Goal: Task Accomplishment & Management: Use online tool/utility

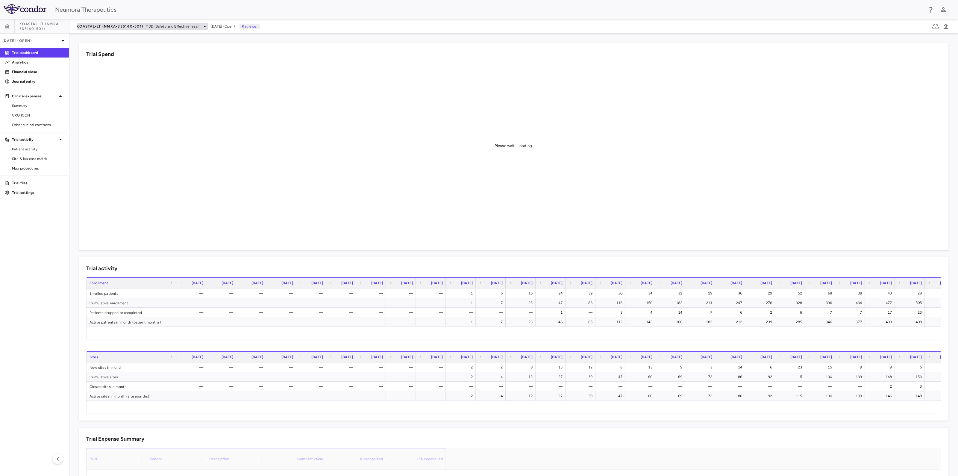
click at [149, 24] on span "MDD (Safety and Effectiveness)" at bounding box center [171, 26] width 53 height 5
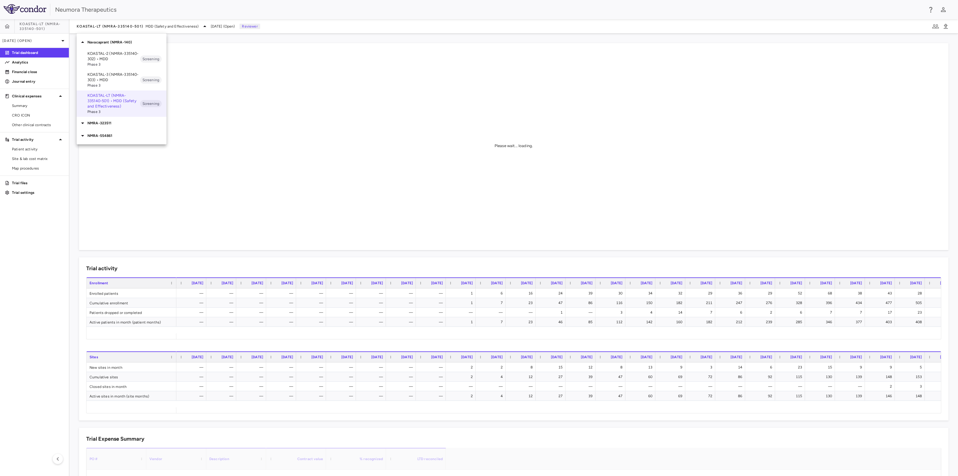
click at [102, 135] on p "NMRA-554861" at bounding box center [126, 135] width 79 height 5
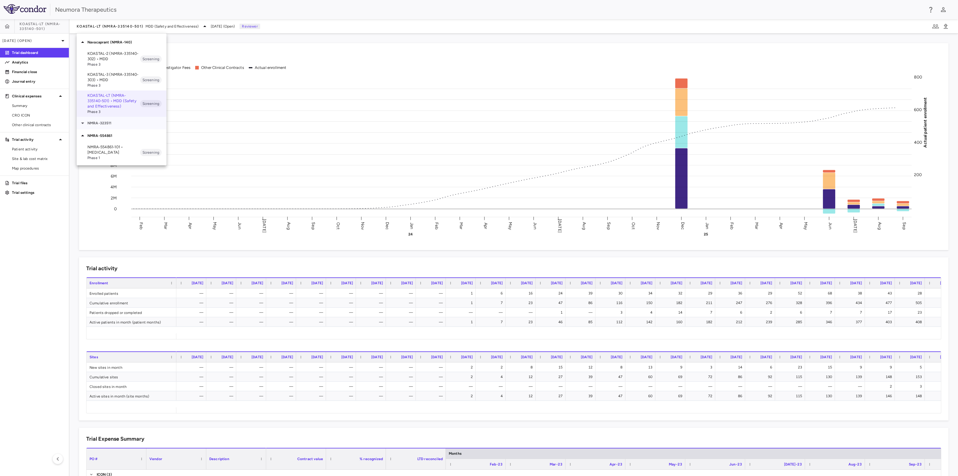
click at [108, 121] on p "NMRA-323511" at bounding box center [126, 122] width 79 height 5
click at [109, 139] on p "NMRA-323511-104 • Agitation Associated With Dementia Due to Alzheimer's Disease" at bounding box center [113, 145] width 53 height 27
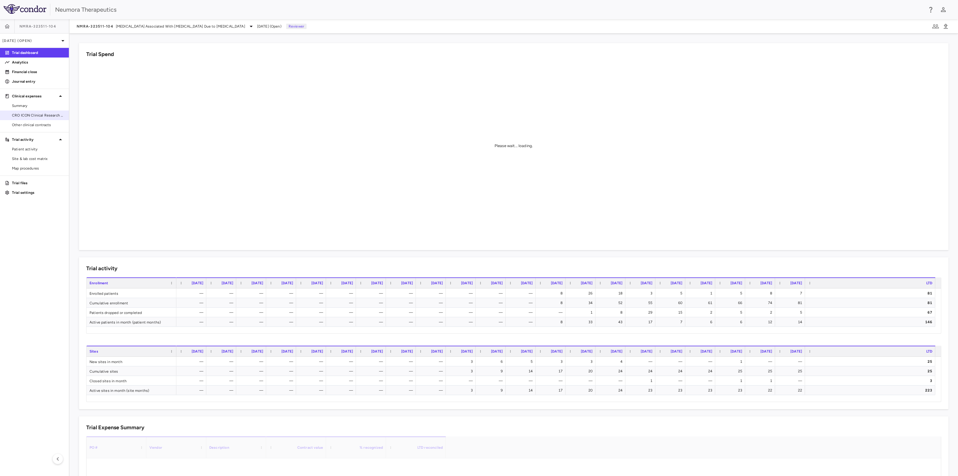
click at [39, 114] on span "CRO ICON Clinical Research Limited" at bounding box center [38, 115] width 52 height 5
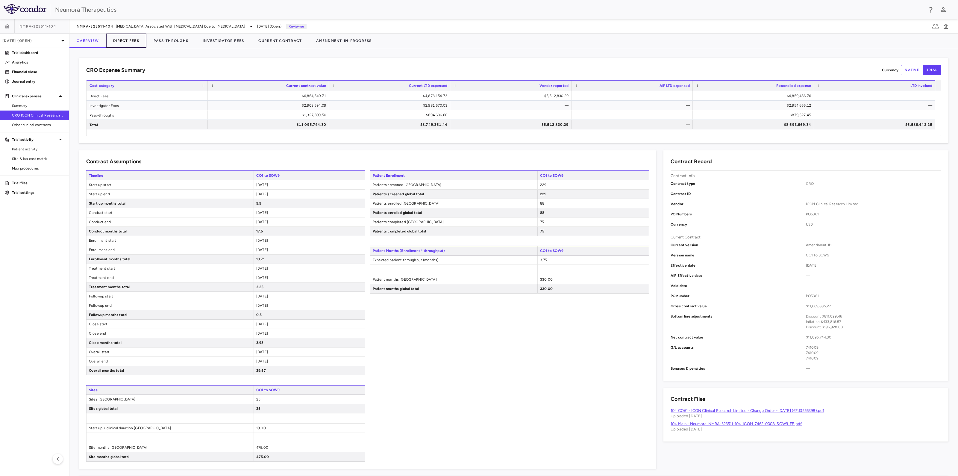
click at [132, 42] on button "Direct Fees" at bounding box center [126, 41] width 40 height 14
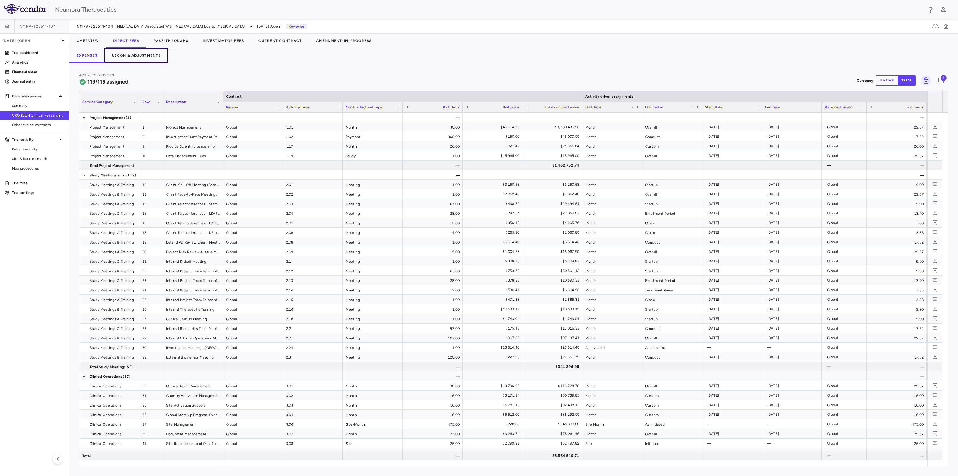
drag, startPoint x: 140, startPoint y: 54, endPoint x: 151, endPoint y: 66, distance: 16.5
click at [140, 54] on button "Recon & Adjustments" at bounding box center [135, 55] width 63 height 14
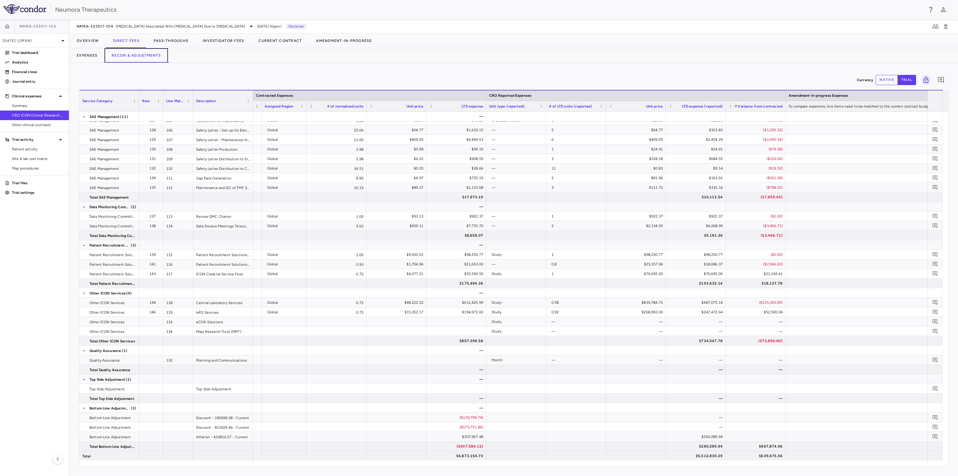
scroll to position [0, 807]
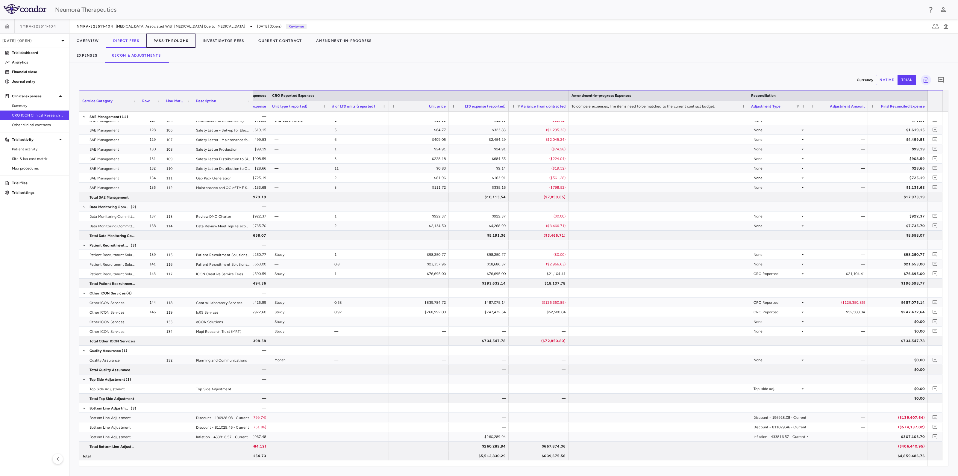
click at [180, 43] on button "Pass-Throughs" at bounding box center [170, 41] width 49 height 14
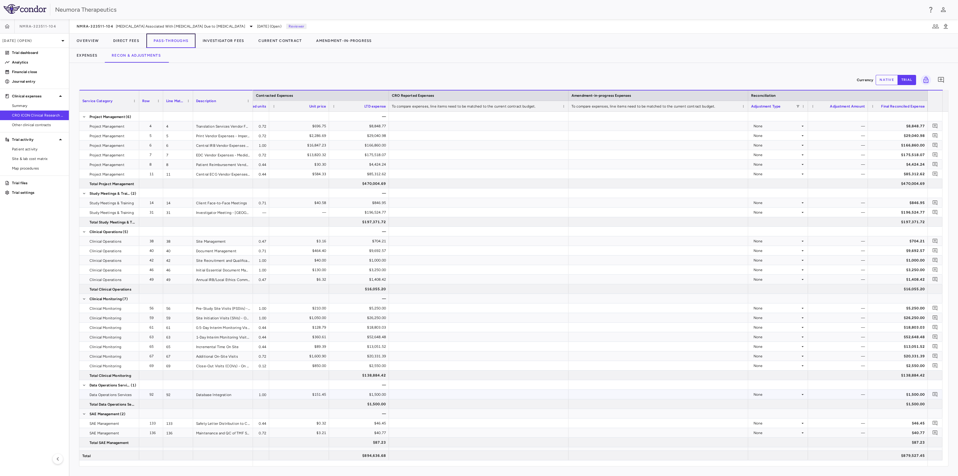
scroll to position [37, 0]
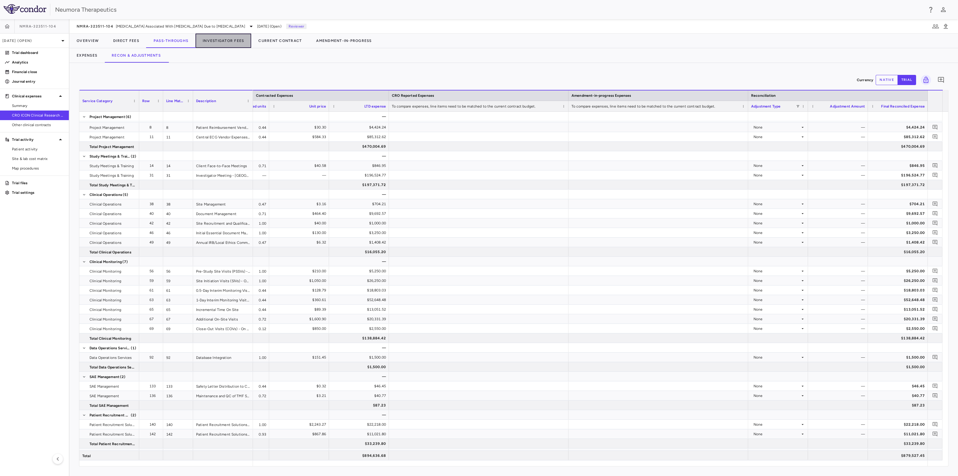
drag, startPoint x: 234, startPoint y: 40, endPoint x: 275, endPoint y: 60, distance: 46.1
click at [234, 40] on button "Investigator Fees" at bounding box center [223, 41] width 56 height 14
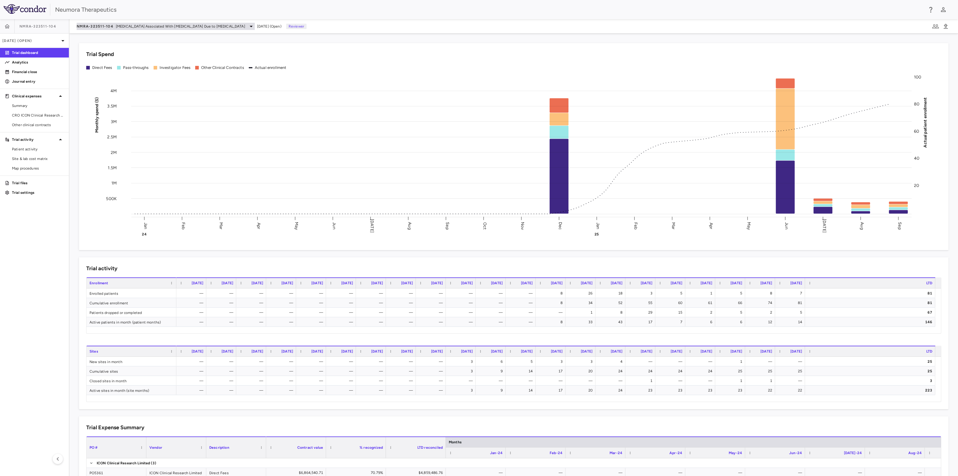
click at [248, 26] on icon at bounding box center [251, 26] width 7 height 7
click at [122, 43] on p "Navacaprant (NMRA-140)" at bounding box center [126, 42] width 79 height 5
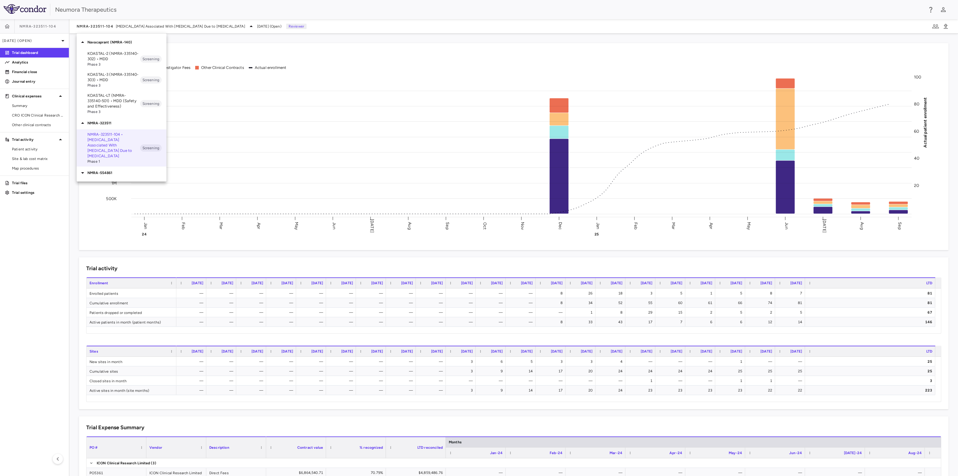
click at [125, 58] on p "KOASTAL-2 (NMRA-335140-302) • MDD" at bounding box center [113, 56] width 53 height 11
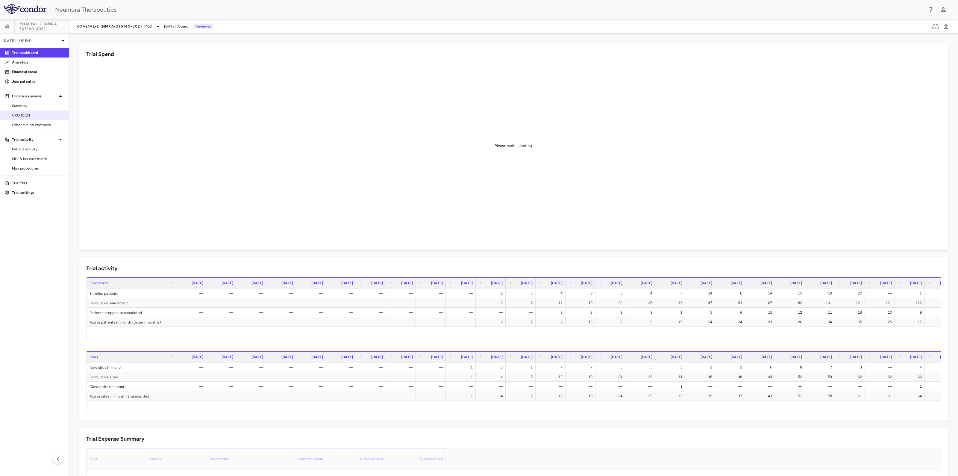
click at [27, 113] on span "CRO ICON" at bounding box center [38, 115] width 52 height 5
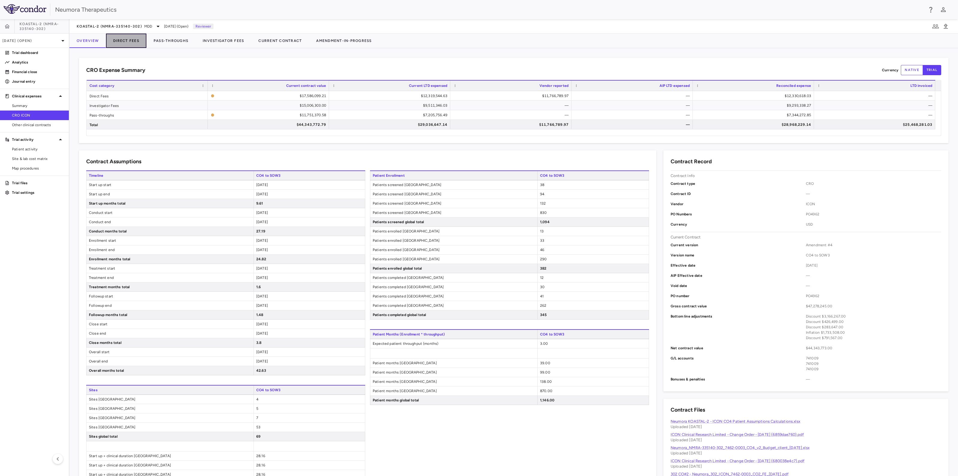
click at [131, 42] on button "Direct Fees" at bounding box center [126, 41] width 40 height 14
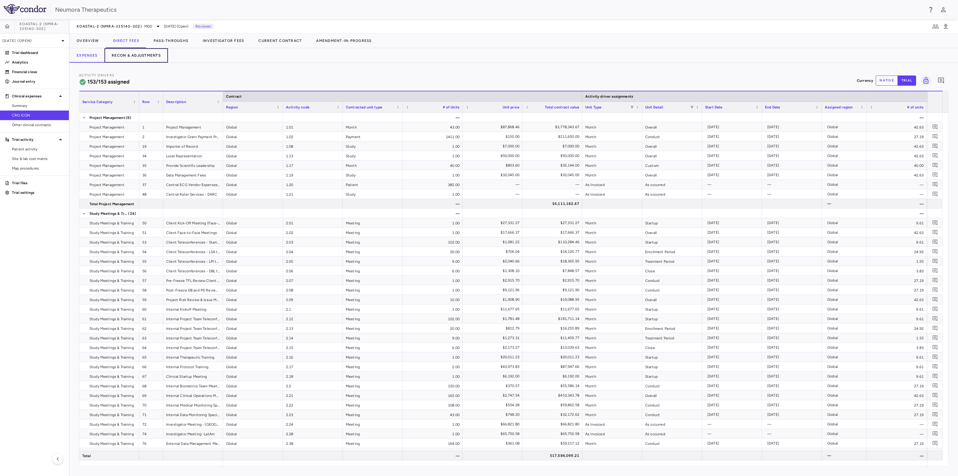
click at [136, 51] on button "Recon & Adjustments" at bounding box center [135, 55] width 63 height 14
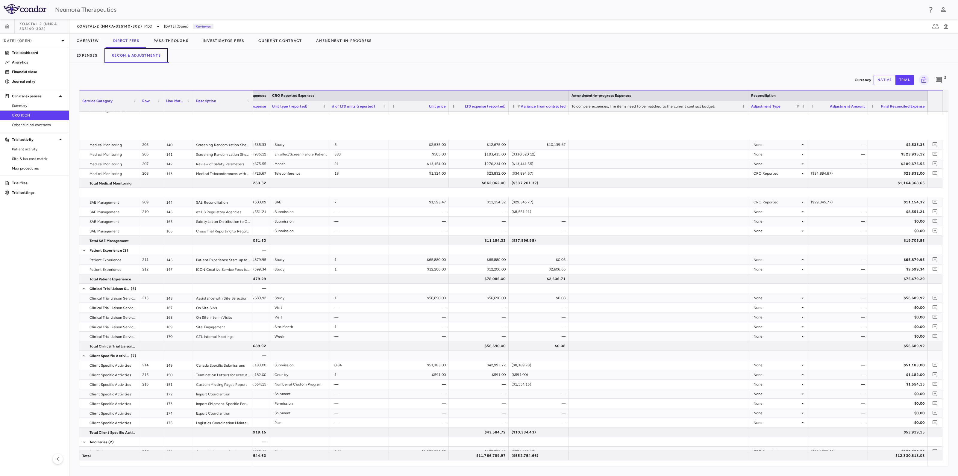
scroll to position [1720, 0]
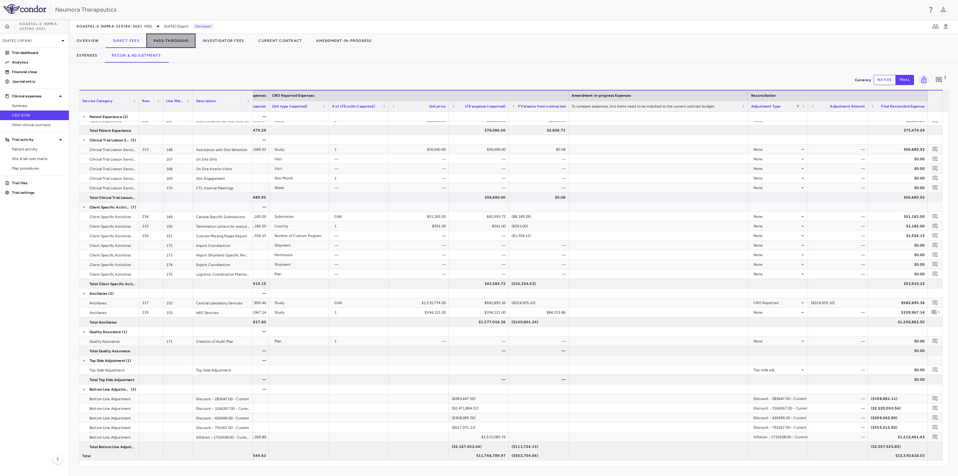
click at [170, 40] on button "Pass-Throughs" at bounding box center [170, 41] width 49 height 14
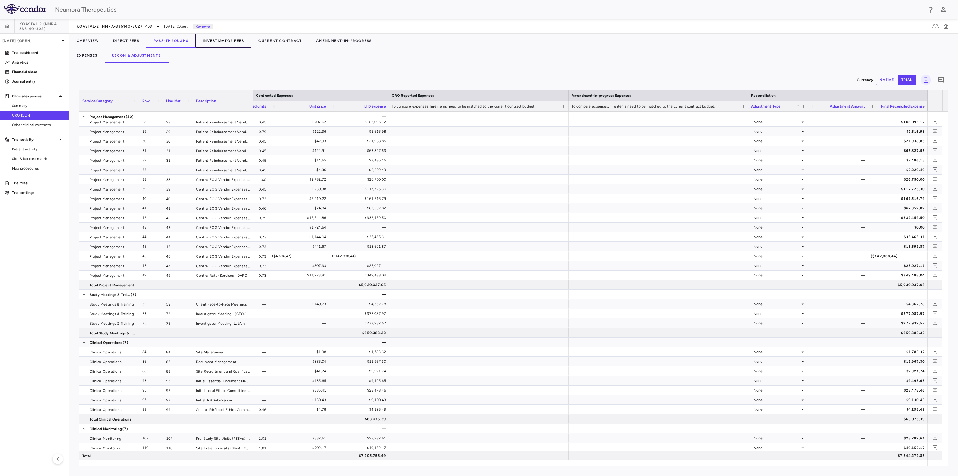
click at [234, 39] on button "Investigator Fees" at bounding box center [223, 41] width 56 height 14
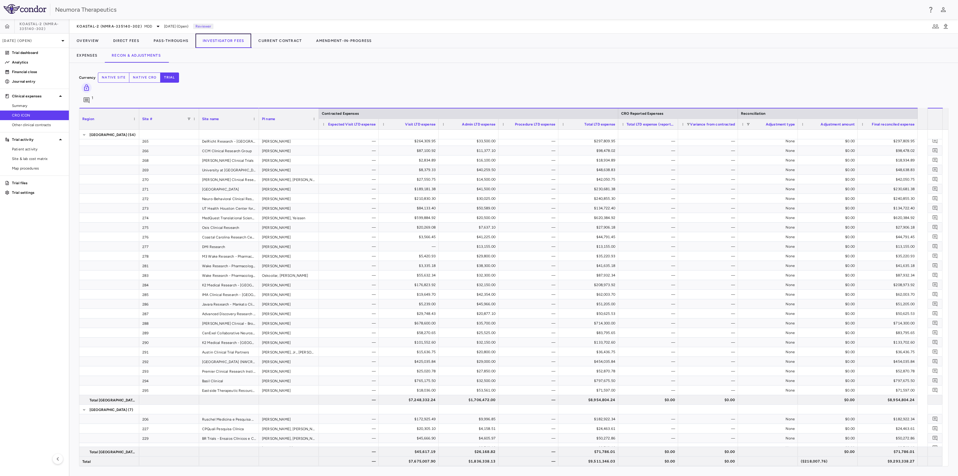
scroll to position [481, 0]
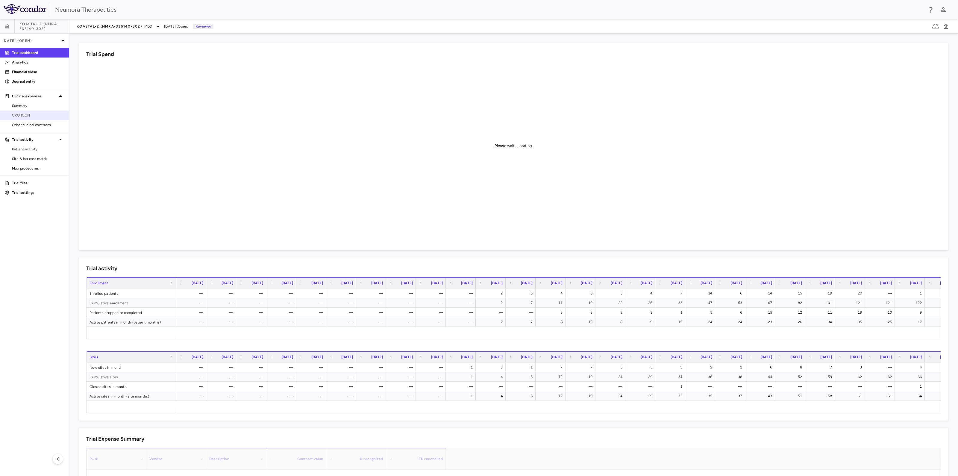
click at [34, 117] on span "CRO ICON" at bounding box center [38, 115] width 52 height 5
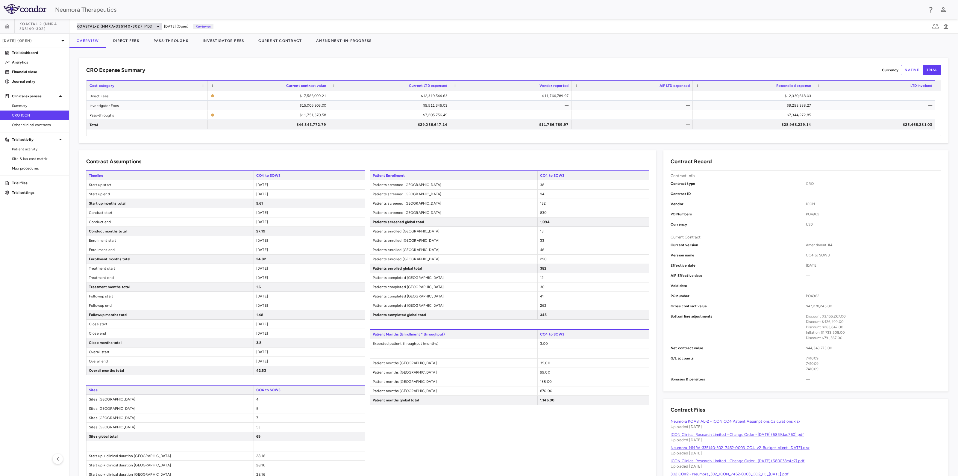
click at [97, 27] on span "KOASTAL-2 (NMRA-335140-302)" at bounding box center [109, 26] width 65 height 5
click at [93, 137] on p "NMRA-554861" at bounding box center [126, 135] width 79 height 5
click at [107, 151] on p "NMRA‐554861‐101 • Schizophrenia" at bounding box center [113, 149] width 53 height 11
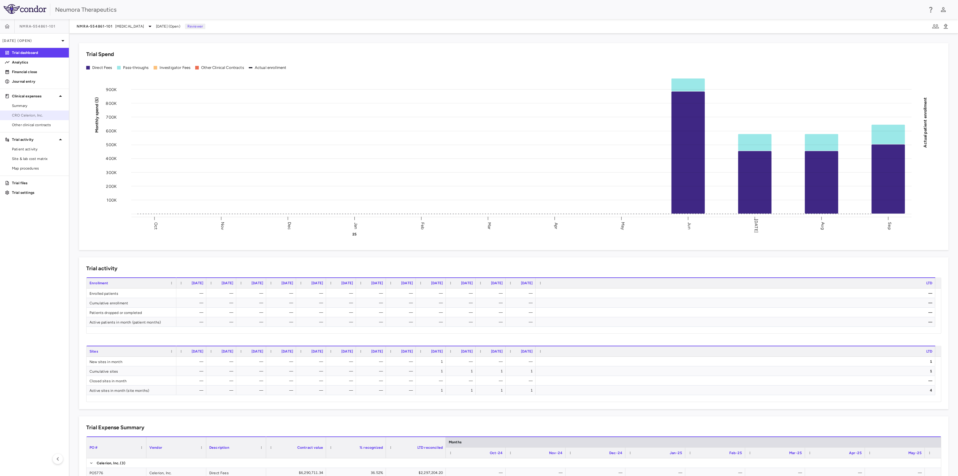
click at [28, 115] on span "CRO Celerion, Inc." at bounding box center [38, 115] width 52 height 5
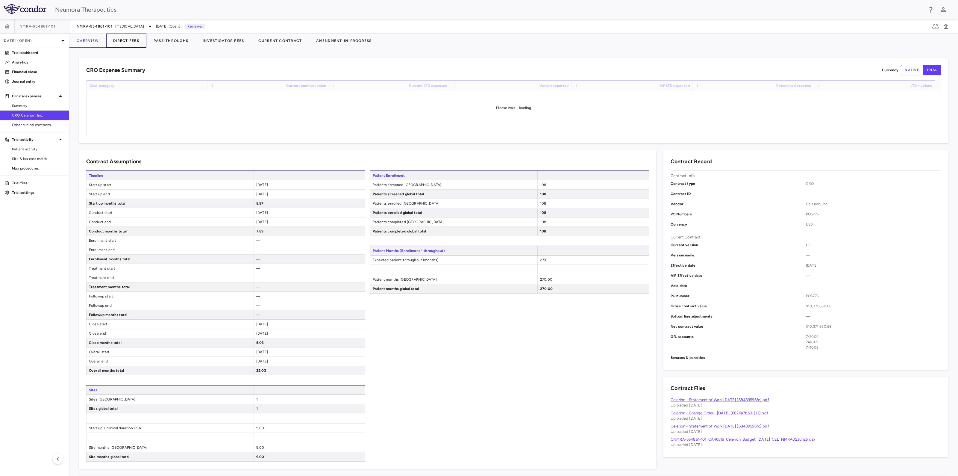
click at [134, 40] on button "Direct Fees" at bounding box center [126, 41] width 40 height 14
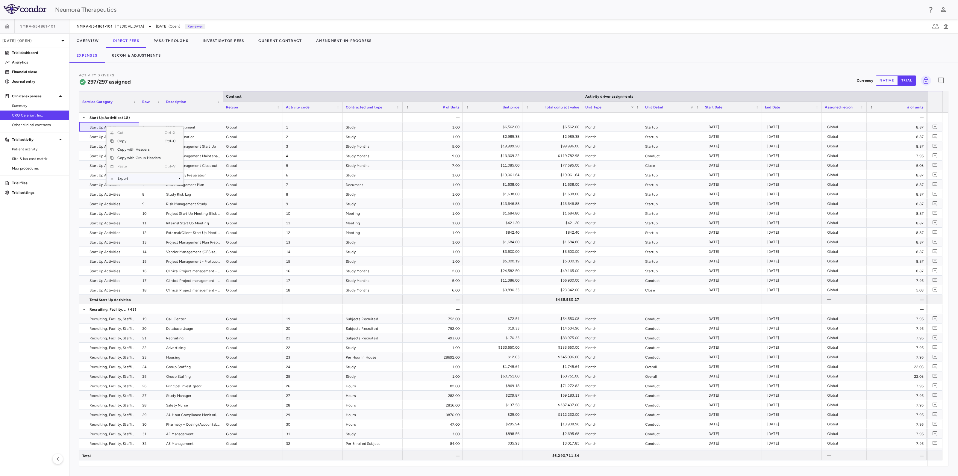
click at [128, 181] on span "Export" at bounding box center [139, 178] width 51 height 8
click at [205, 190] on span "Excel Export" at bounding box center [203, 189] width 28 height 8
